Goal: Information Seeking & Learning: Learn about a topic

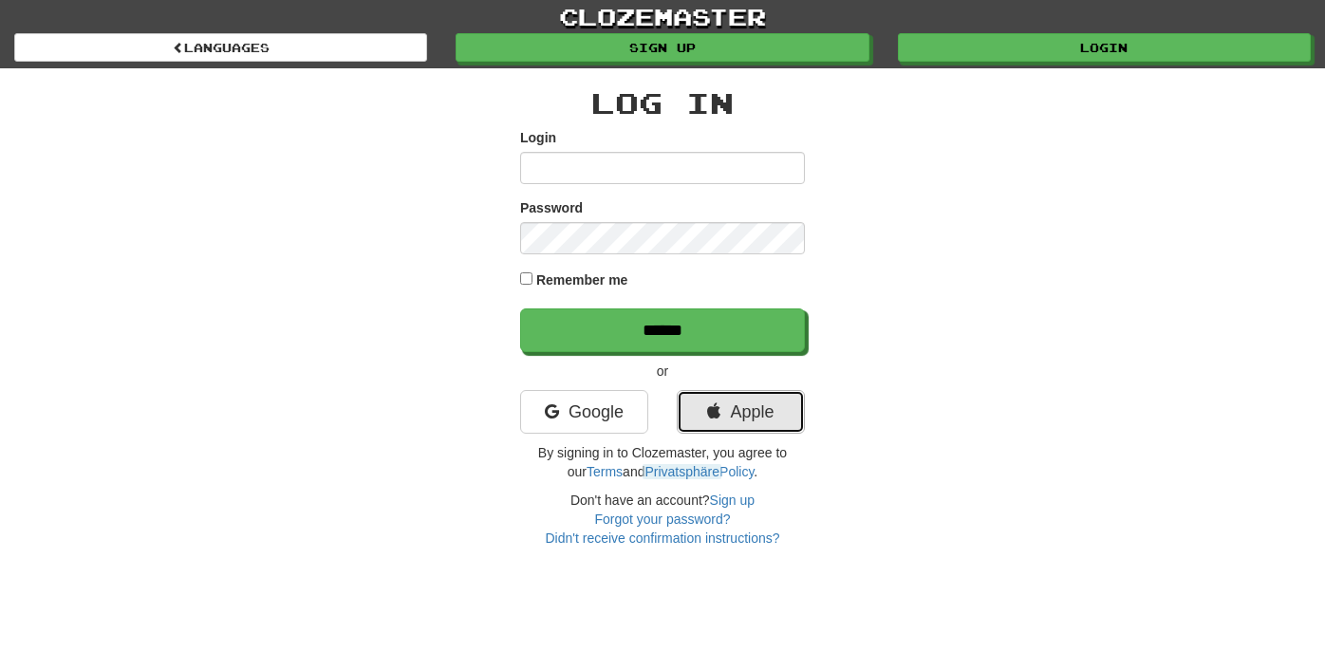
click at [693, 427] on link "Apple" at bounding box center [741, 412] width 128 height 44
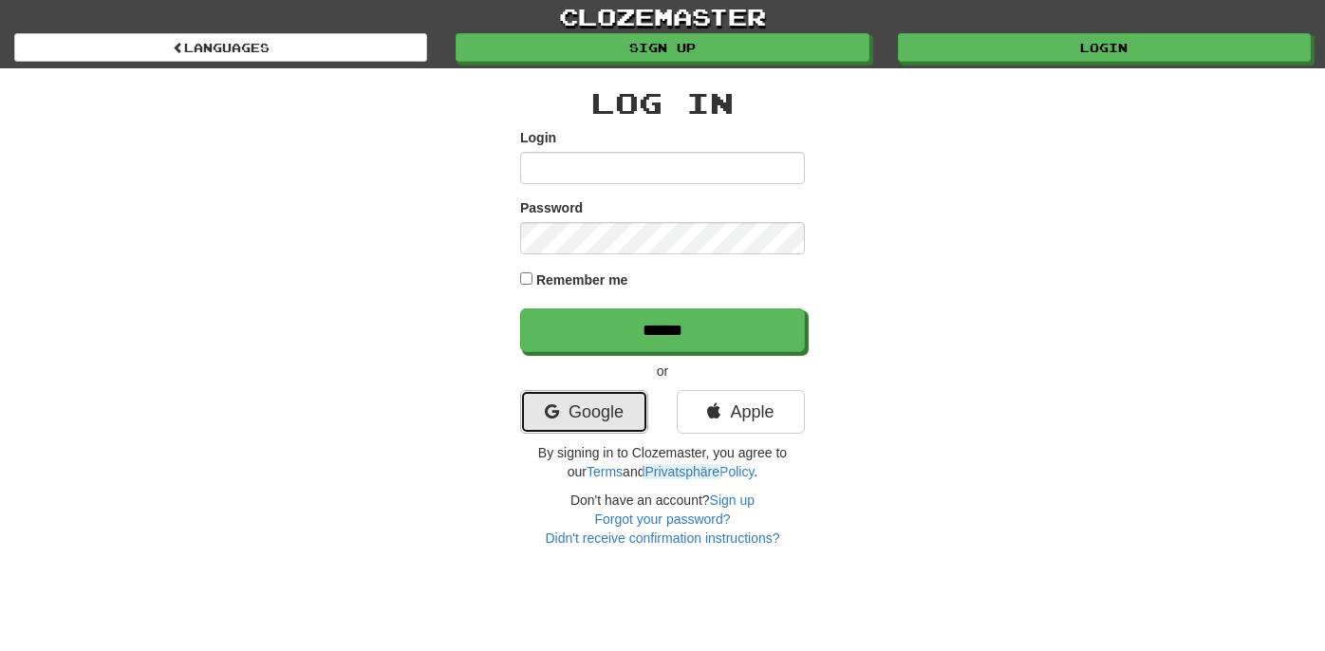
click at [548, 400] on link "Google" at bounding box center [584, 412] width 128 height 44
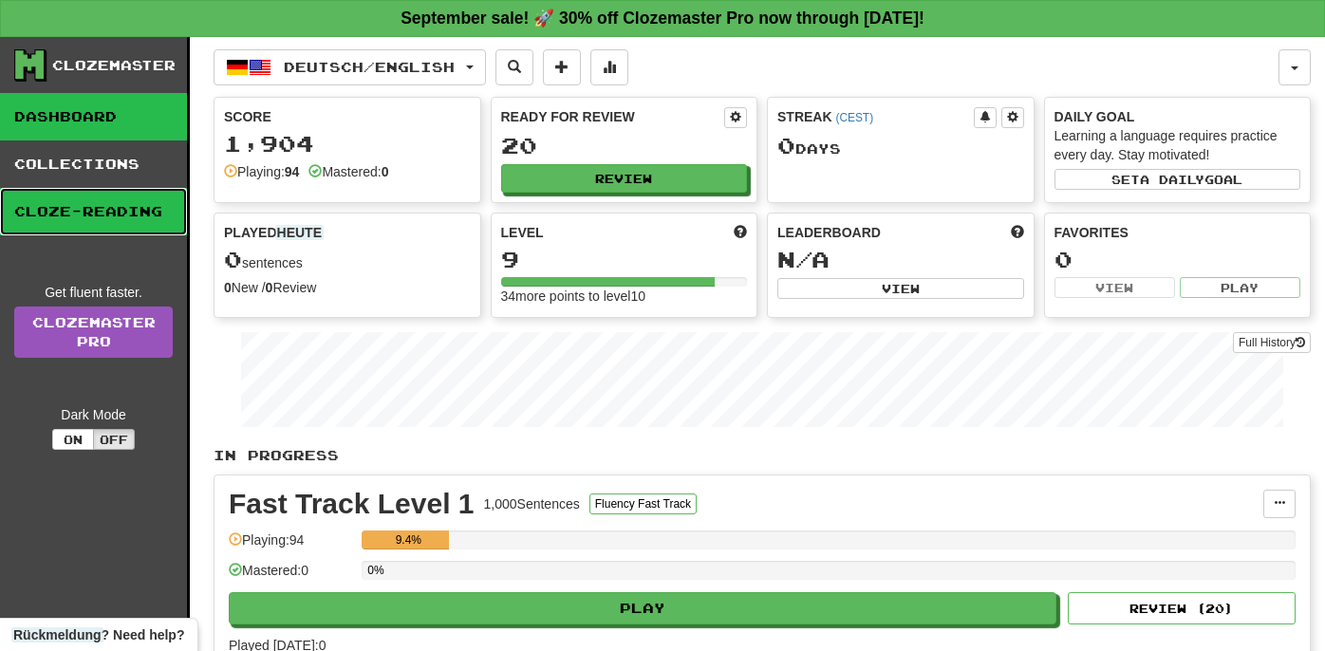
click at [156, 206] on link "Cloze-Reading" at bounding box center [93, 211] width 187 height 47
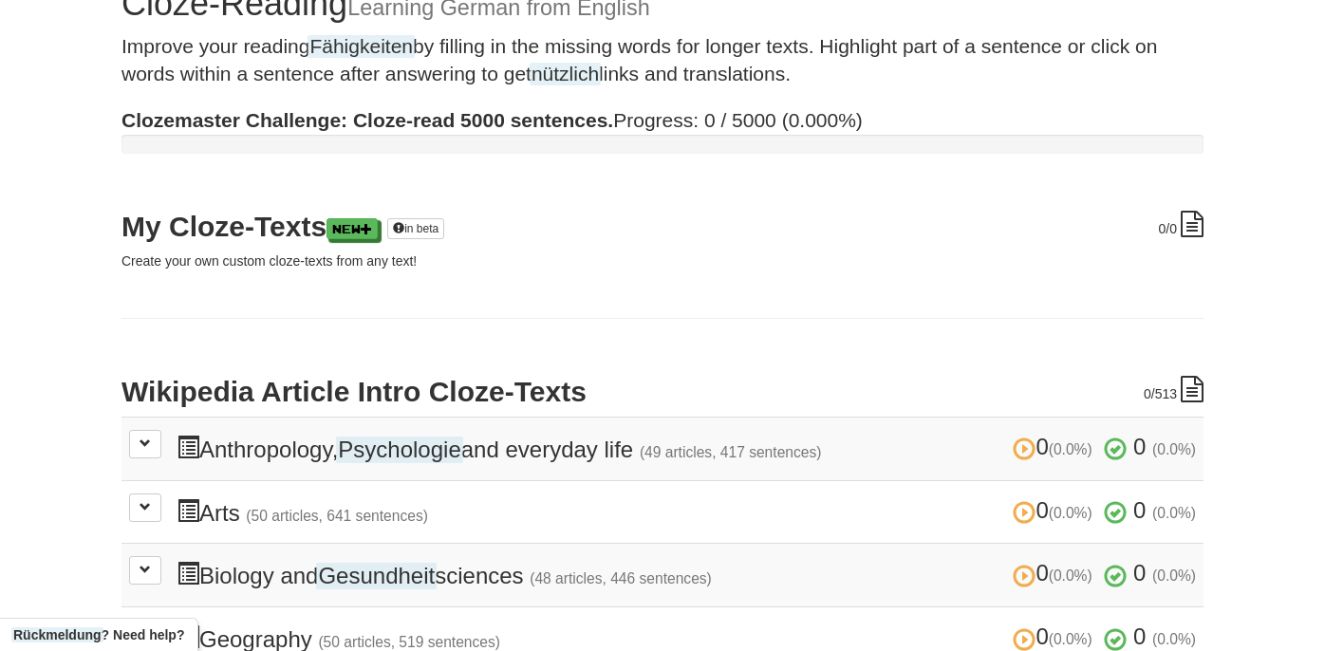
scroll to position [188, 0]
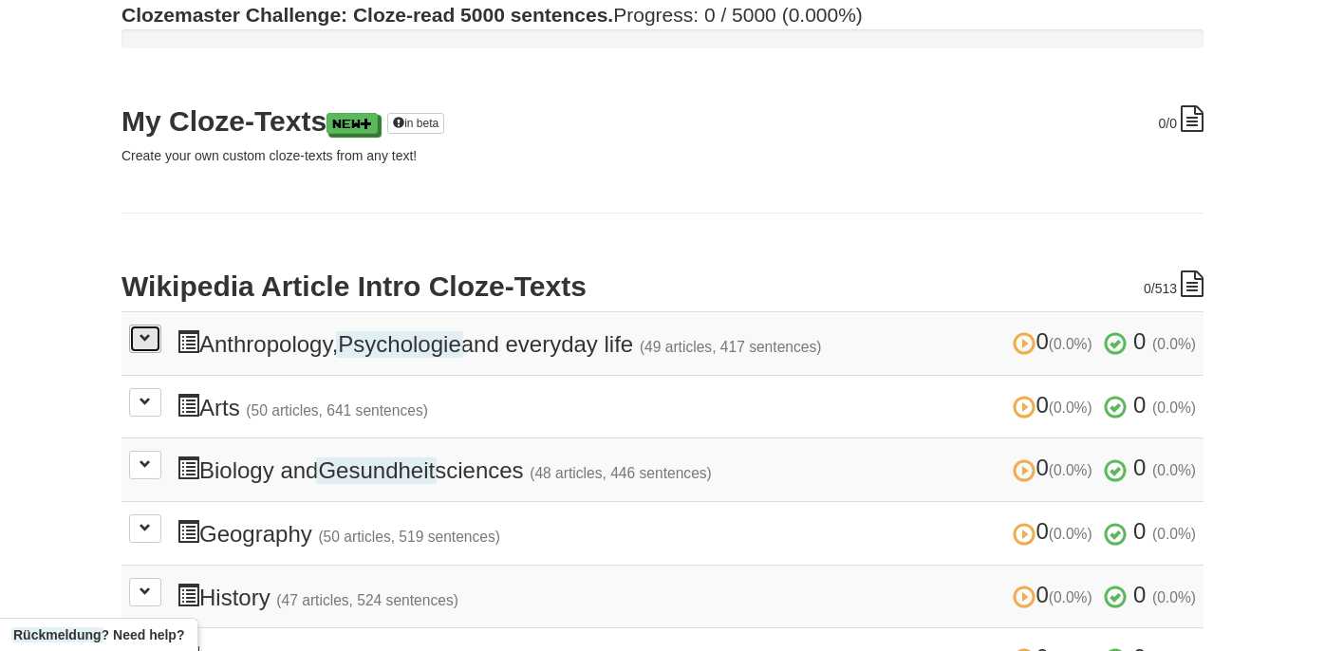
click at [148, 345] on button at bounding box center [145, 339] width 32 height 28
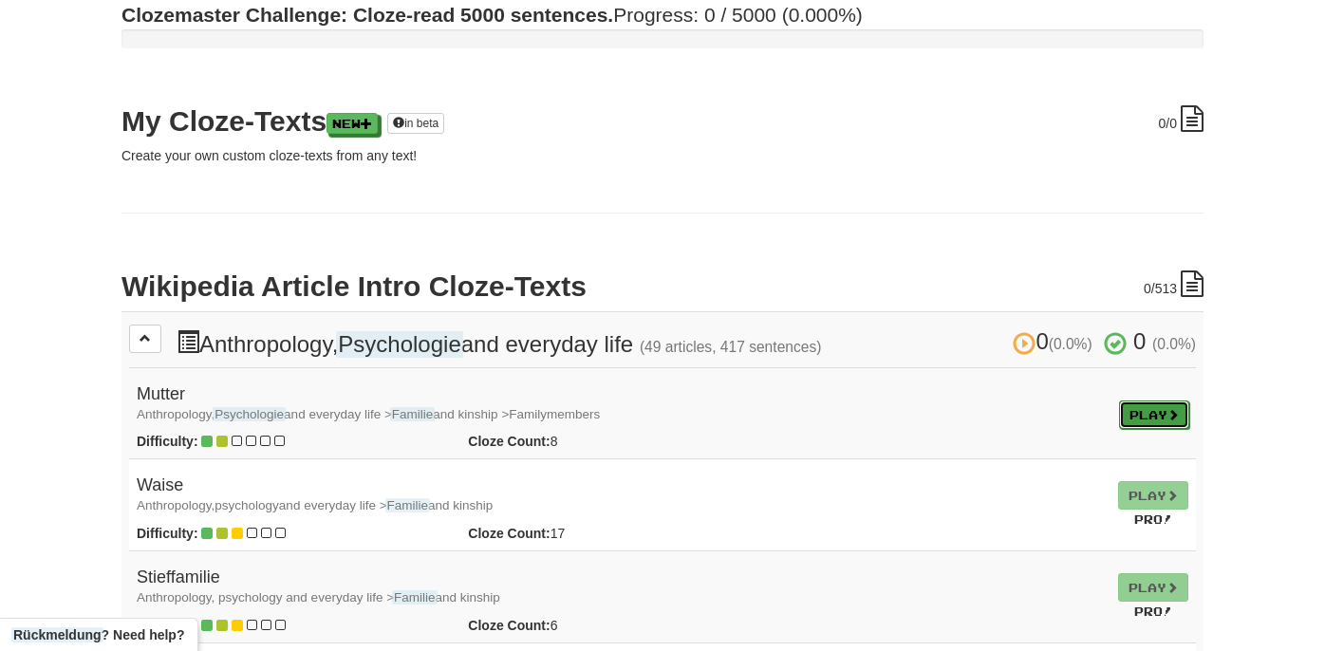
click at [1119, 415] on link "Play" at bounding box center [1154, 415] width 70 height 28
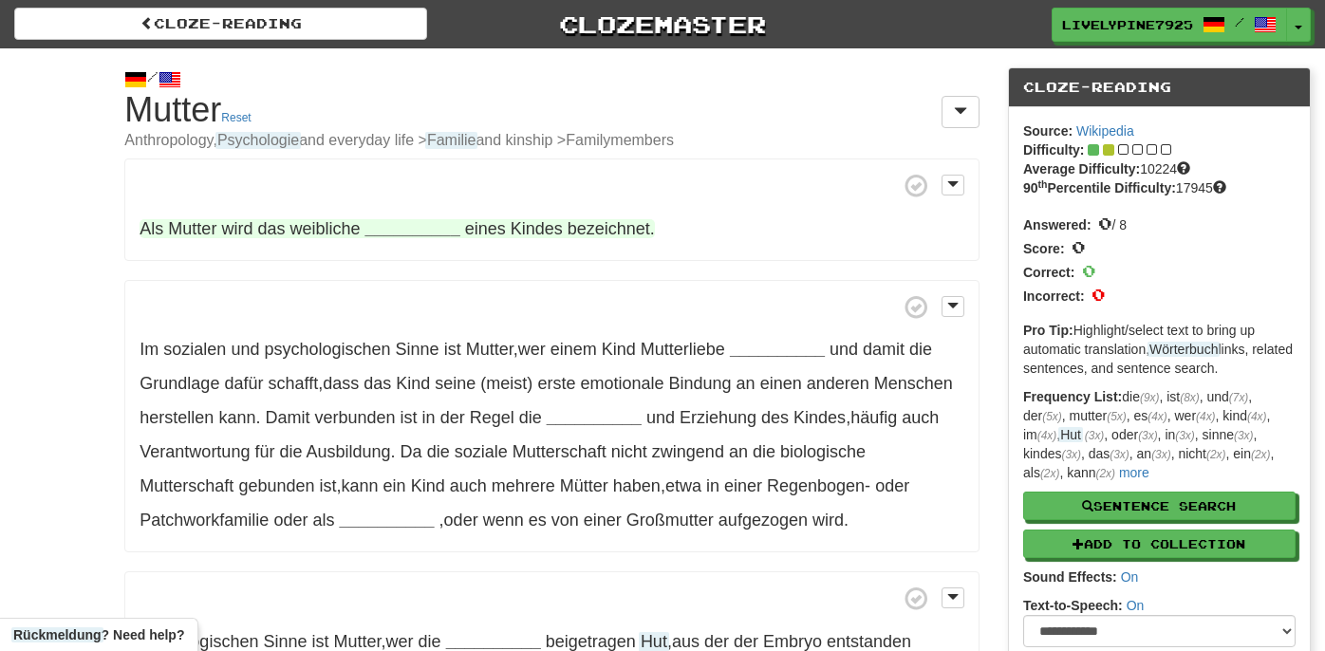
click at [401, 234] on strong "__________" at bounding box center [412, 228] width 95 height 19
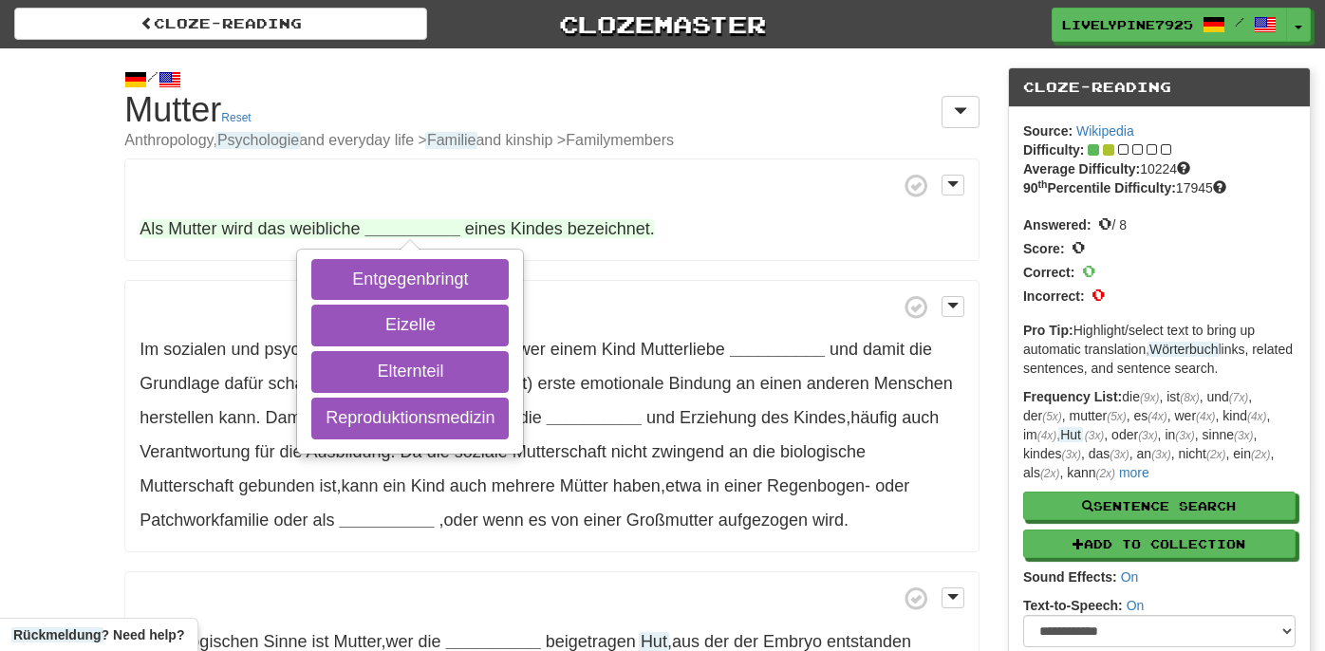
click at [401, 234] on strong "__________" at bounding box center [412, 228] width 95 height 19
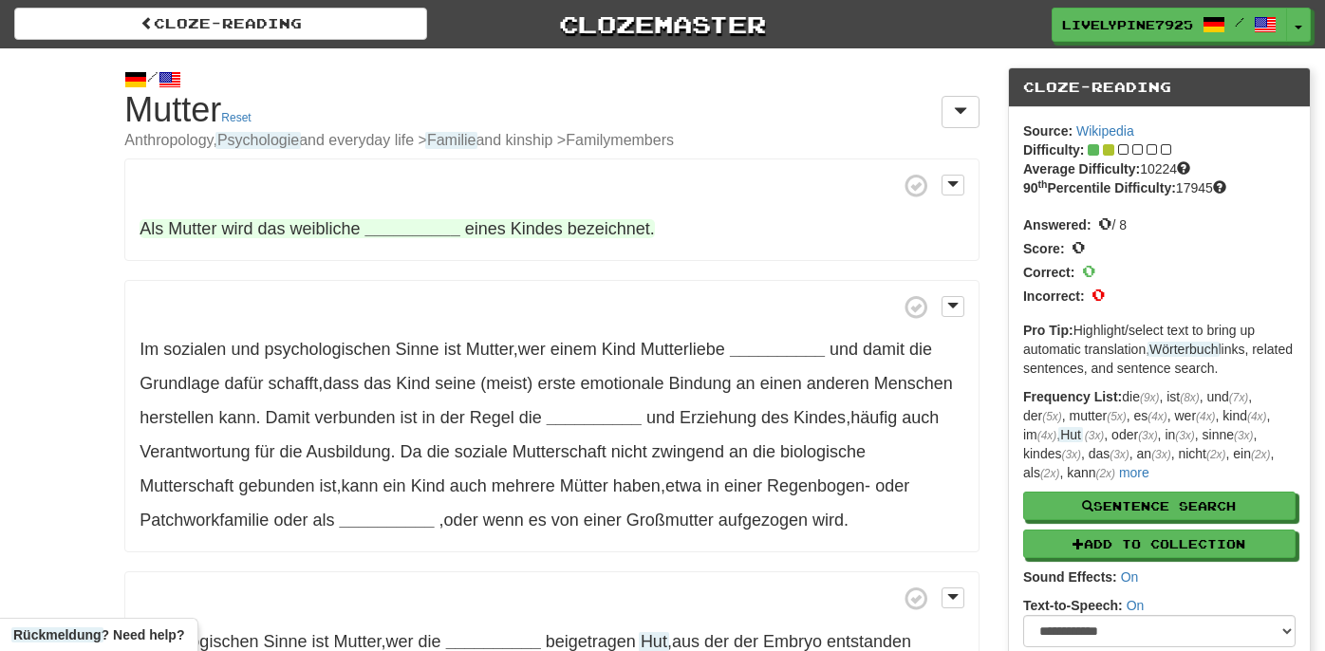
click at [395, 228] on strong "__________" at bounding box center [412, 228] width 95 height 19
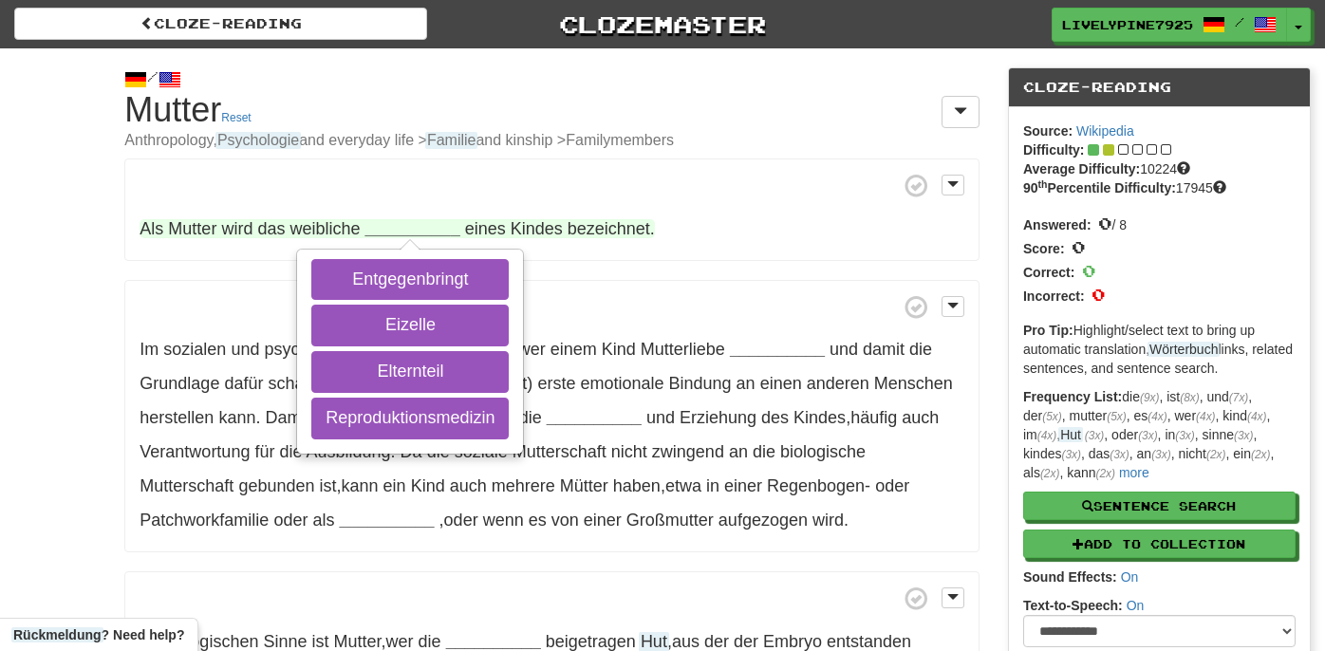
click at [605, 230] on span "bezeichnet" at bounding box center [609, 228] width 83 height 19
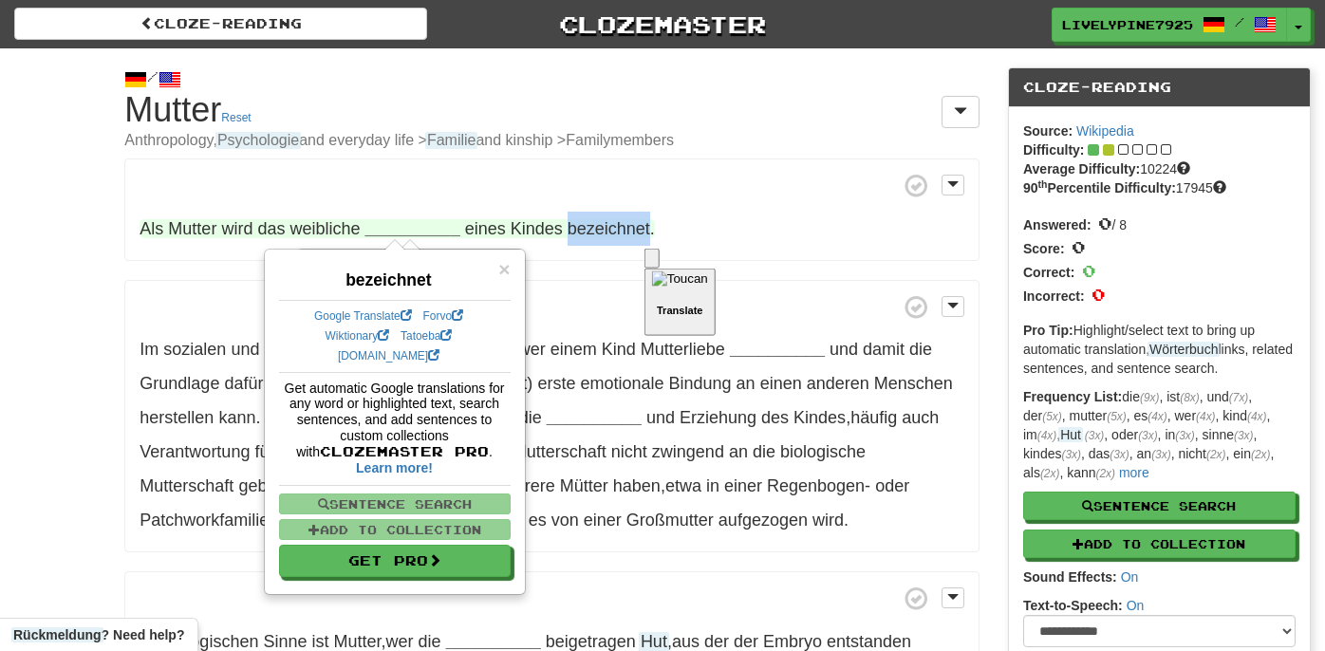
click at [703, 272] on div "Translate" at bounding box center [680, 294] width 56 height 44
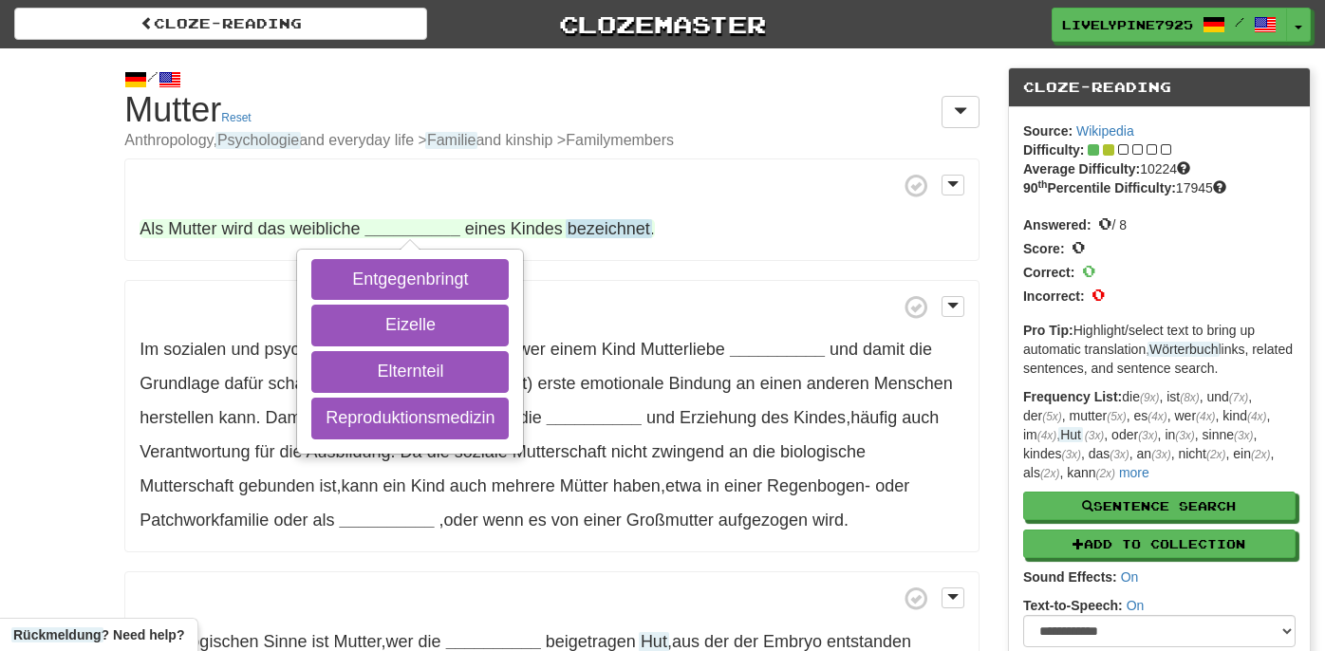
click at [599, 229] on span "bezeichnet" at bounding box center [609, 229] width 83 height 20
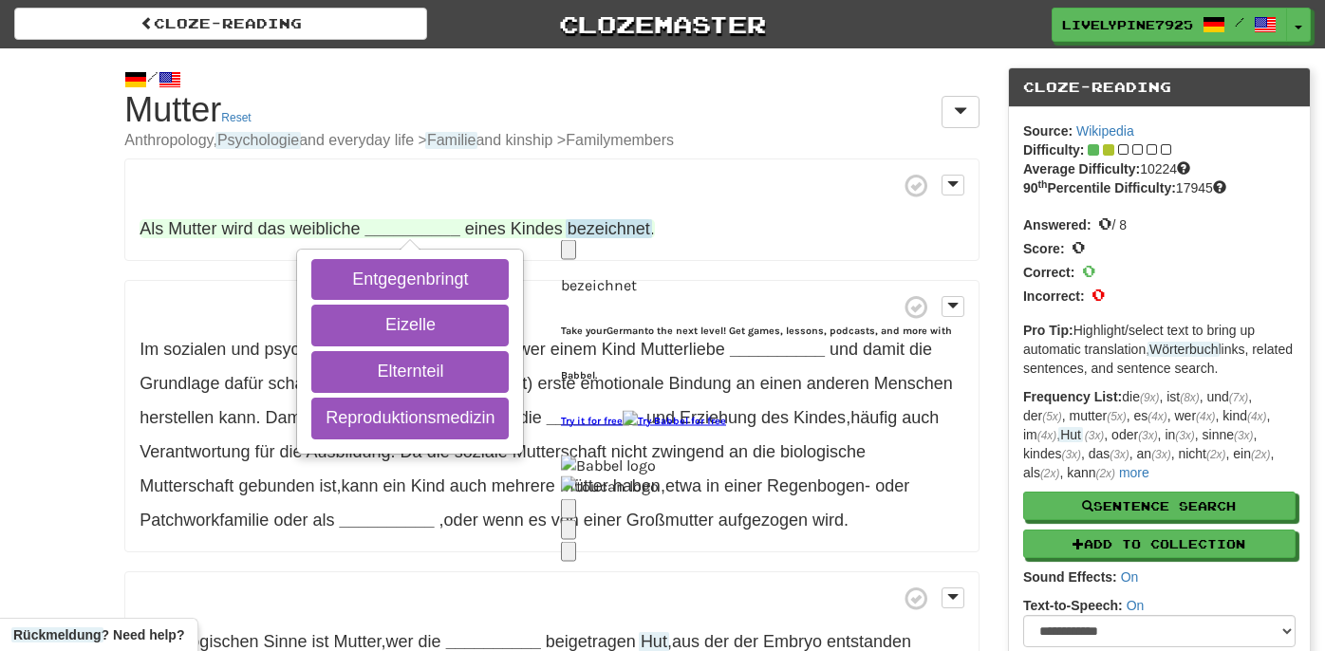
click at [599, 229] on span "bezeichnet" at bounding box center [609, 229] width 83 height 20
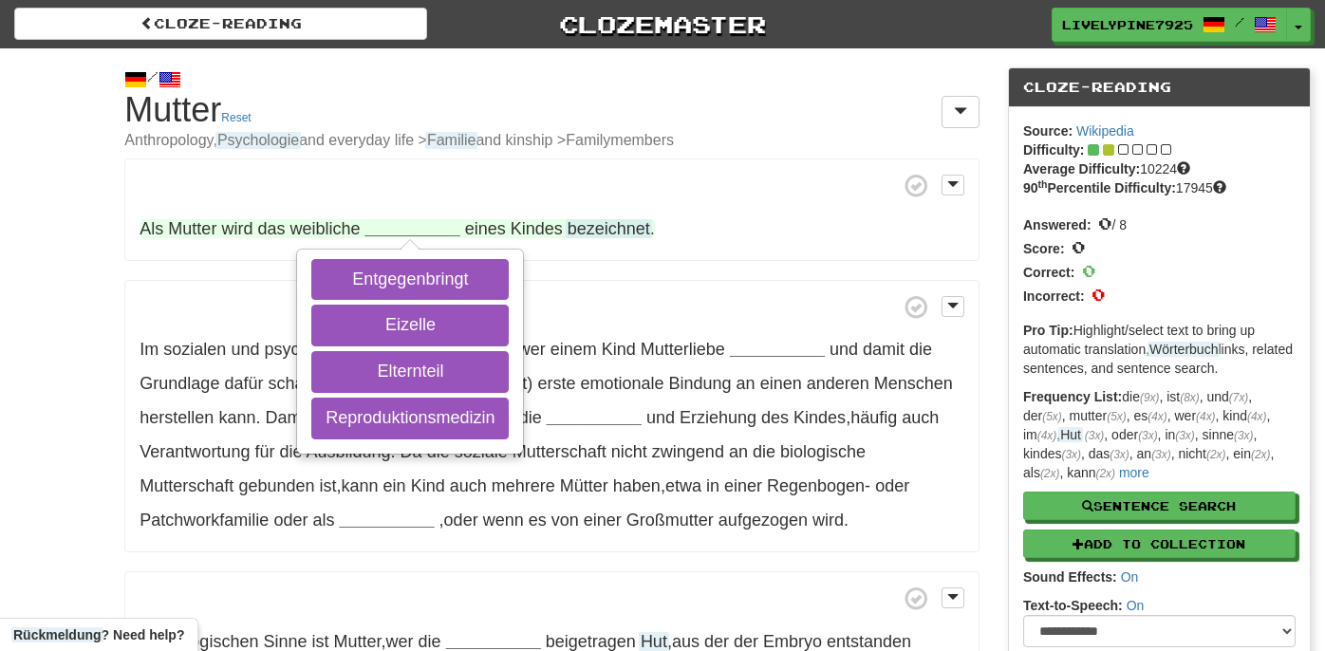
click at [526, 221] on span "Kindes" at bounding box center [537, 228] width 52 height 19
click at [620, 596] on span at bounding box center [552, 599] width 825 height 24
click at [57, 332] on div "/ Cloze-Reading Mutter Reset Anthropology, and everyday life > and kinship >Fam…" at bounding box center [662, 530] width 1325 height 965
